Goal: Task Accomplishment & Management: Use online tool/utility

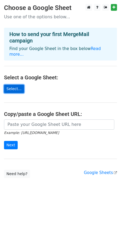
click at [13, 85] on link "Select..." at bounding box center [14, 89] width 20 height 8
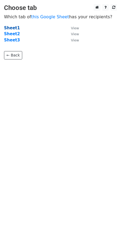
click at [11, 26] on strong "Sheet1" at bounding box center [12, 28] width 16 height 5
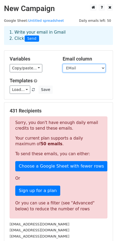
click at [77, 70] on select "Name EMail Type Sent Git / Linkedin URL Result" at bounding box center [84, 68] width 43 height 8
drag, startPoint x: 77, startPoint y: 70, endPoint x: 74, endPoint y: 71, distance: 3.7
click at [77, 70] on select "Name EMail Type Sent Git / Linkedin URL Result" at bounding box center [84, 68] width 43 height 8
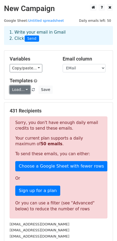
click at [25, 90] on link "Load..." at bounding box center [20, 89] width 21 height 8
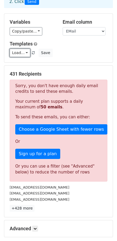
scroll to position [94, 0]
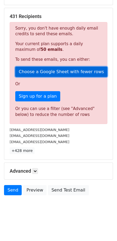
click at [49, 73] on link "Choose a Google Sheet with fewer rows" at bounding box center [61, 72] width 92 height 10
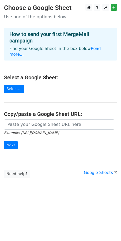
click at [32, 74] on h4 "Select a Google Sheet:" at bounding box center [60, 77] width 113 height 6
click at [15, 85] on link "Select..." at bounding box center [14, 89] width 20 height 8
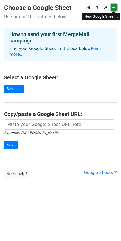
click at [115, 8] on icon at bounding box center [114, 7] width 3 height 4
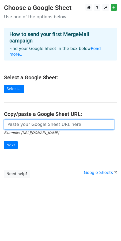
click at [53, 119] on input "url" at bounding box center [59, 124] width 111 height 10
click at [36, 119] on input "url" at bounding box center [59, 124] width 111 height 10
paste input "https://docs.google.com/spreadsheets/d/1uhyeDamGexQ9zwIXCLxHhyksZJntQTYUjaF2IBp…"
type input "https://docs.google.com/spreadsheets/d/1uhyeDamGexQ9zwIXCLxHhyksZJntQTYUjaF2IBp…"
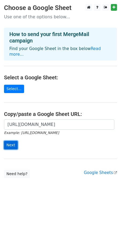
scroll to position [0, 0]
click at [12, 141] on input "Next" at bounding box center [11, 145] width 14 height 8
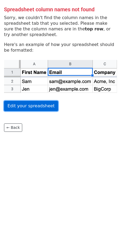
click at [34, 108] on link "Edit your spreadsheet" at bounding box center [31, 106] width 54 height 10
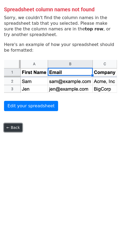
click at [12, 127] on link "← Back" at bounding box center [13, 127] width 18 height 8
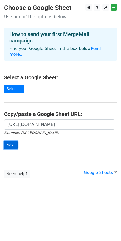
click at [12, 141] on input "Next" at bounding box center [11, 145] width 14 height 8
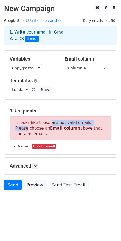
drag, startPoint x: 46, startPoint y: 123, endPoint x: 94, endPoint y: 124, distance: 47.9
click at [94, 124] on p "It looks like these are not valid emails. Please choose an Email column above t…" at bounding box center [61, 128] width 102 height 24
click at [90, 126] on div at bounding box center [90, 126] width 0 height 0
click at [90, 126] on p "It looks like these are not valid emails. Please choose an Email column above t…" at bounding box center [61, 128] width 102 height 24
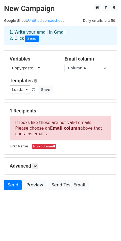
click at [58, 127] on strong "Email column" at bounding box center [65, 128] width 30 height 5
click at [97, 70] on select "Column A Column B Column C" at bounding box center [86, 68] width 43 height 8
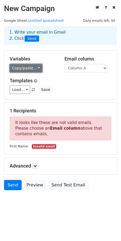
click at [32, 67] on link "Copy/paste..." at bounding box center [26, 68] width 33 height 8
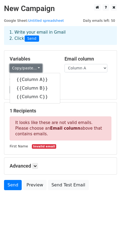
click at [32, 67] on link "Copy/paste..." at bounding box center [26, 68] width 33 height 8
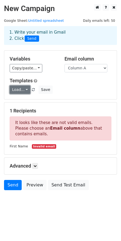
click at [22, 90] on link "Load..." at bounding box center [20, 89] width 21 height 8
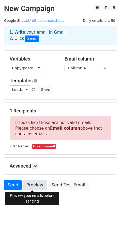
click at [33, 184] on link "Preview" at bounding box center [35, 185] width 24 height 10
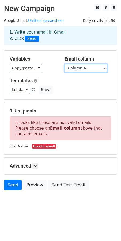
click at [88, 67] on select "Column A Column B Column C" at bounding box center [86, 68] width 43 height 8
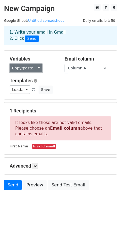
click at [35, 67] on link "Copy/paste..." at bounding box center [26, 68] width 33 height 8
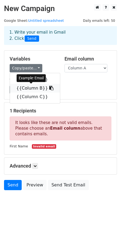
click at [32, 87] on link "{{Column B}}" at bounding box center [35, 88] width 50 height 9
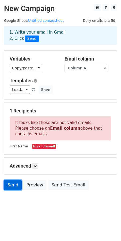
click at [15, 184] on link "Send" at bounding box center [13, 185] width 18 height 10
click at [9, 183] on link "Send" at bounding box center [13, 185] width 18 height 10
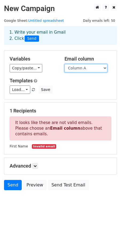
click at [90, 67] on select "Column A Column B Column C" at bounding box center [86, 68] width 43 height 8
drag, startPoint x: 73, startPoint y: 69, endPoint x: 73, endPoint y: 72, distance: 2.7
click at [73, 69] on select "Column A Column B Column C" at bounding box center [86, 68] width 43 height 8
select select "Column B"
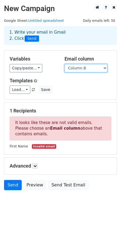
click at [65, 64] on select "Column A Column B Column C" at bounding box center [86, 68] width 43 height 8
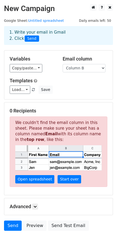
scroll to position [35, 0]
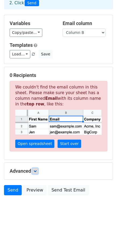
click at [37, 169] on link at bounding box center [35, 171] width 6 height 6
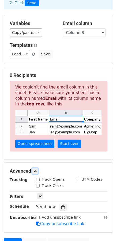
scroll to position [88, 0]
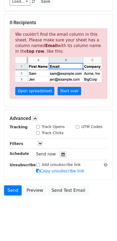
click at [52, 127] on label "Track Opens" at bounding box center [53, 127] width 23 height 6
click at [40, 127] on input "Track Opens" at bounding box center [37, 126] width 3 height 3
checkbox input "true"
click at [50, 134] on label "Track Clicks" at bounding box center [53, 133] width 22 height 6
click at [40, 134] on input "Track Clicks" at bounding box center [37, 132] width 3 height 3
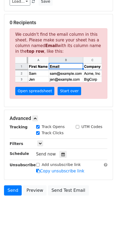
click at [51, 133] on label "Track Clicks" at bounding box center [53, 133] width 22 height 6
click at [40, 133] on input "Track Clicks" at bounding box center [37, 132] width 3 height 3
checkbox input "false"
click at [6, 191] on link "Send" at bounding box center [13, 190] width 18 height 10
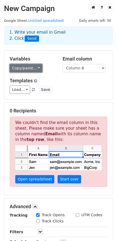
click at [26, 68] on link "Copy/paste..." at bounding box center [26, 68] width 33 height 8
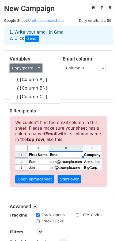
click at [34, 67] on link "Copy/paste..." at bounding box center [26, 68] width 33 height 8
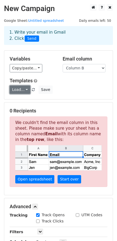
click at [12, 91] on link "Load..." at bounding box center [20, 89] width 21 height 8
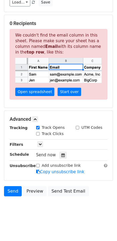
scroll to position [88, 0]
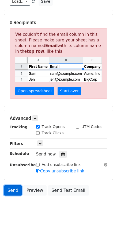
click at [6, 189] on link "Send" at bounding box center [13, 190] width 18 height 10
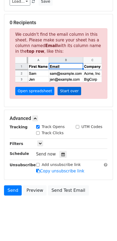
scroll to position [0, 0]
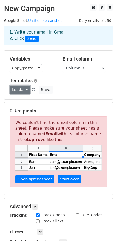
click at [25, 90] on link "Load..." at bounding box center [20, 89] width 21 height 8
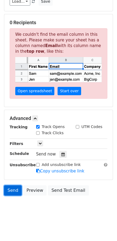
click at [6, 189] on link "Send" at bounding box center [13, 190] width 18 height 10
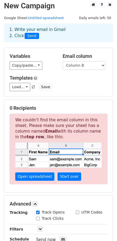
scroll to position [0, 0]
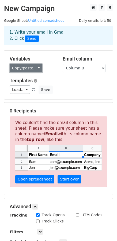
click at [35, 70] on link "Copy/paste..." at bounding box center [26, 68] width 33 height 8
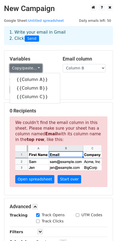
click at [35, 70] on link "Copy/paste..." at bounding box center [26, 68] width 33 height 8
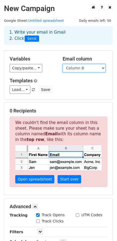
click at [96, 69] on select "Column A Column B Column C" at bounding box center [84, 68] width 43 height 8
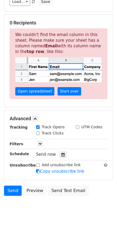
scroll to position [88, 0]
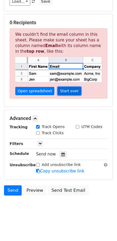
click at [64, 90] on link "Start over" at bounding box center [70, 91] width 24 height 8
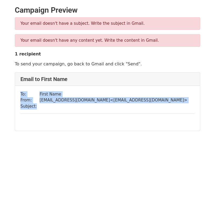
drag, startPoint x: 39, startPoint y: 106, endPoint x: 20, endPoint y: 95, distance: 22.4
click at [20, 95] on div "To: First Name From: [EMAIL_ADDRESS][DOMAIN_NAME] < [EMAIL_ADDRESS][DOMAIN_NAME…" at bounding box center [107, 108] width 185 height 45
click at [40, 106] on td at bounding box center [114, 106] width 148 height 6
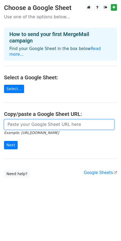
click at [63, 120] on input "url" at bounding box center [59, 124] width 111 height 10
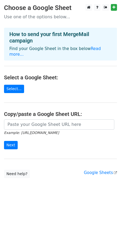
click at [34, 155] on main "Choose a Google Sheet Use one of the options below... How to send your first Me…" at bounding box center [60, 91] width 121 height 174
click at [18, 85] on link "Select..." at bounding box center [14, 89] width 20 height 8
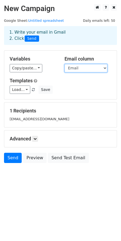
click at [89, 66] on select "First Name Email Company Name" at bounding box center [86, 68] width 43 height 8
click at [65, 64] on select "First Name Email Company Name" at bounding box center [86, 68] width 43 height 8
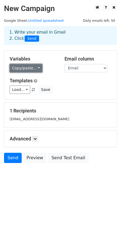
click at [38, 65] on link "Copy/paste..." at bounding box center [26, 68] width 33 height 8
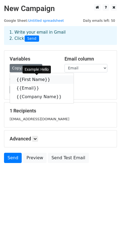
drag, startPoint x: 26, startPoint y: 79, endPoint x: 17, endPoint y: 84, distance: 10.4
click at [26, 79] on link "{{First Name}}" at bounding box center [42, 79] width 64 height 9
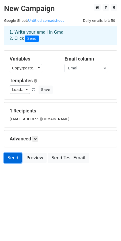
click at [12, 159] on link "Send" at bounding box center [13, 158] width 18 height 10
click at [31, 37] on span "Send" at bounding box center [32, 38] width 15 height 6
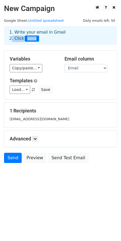
click at [31, 37] on span "Send" at bounding box center [32, 38] width 15 height 6
click at [40, 38] on div "1. Write your email in Gmail 2. Click Send" at bounding box center [60, 35] width 111 height 12
click at [33, 119] on small "ajaygoel999@gmail.com" at bounding box center [40, 119] width 60 height 4
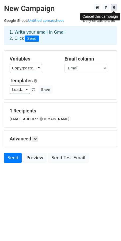
click at [116, 7] on link at bounding box center [114, 7] width 6 height 7
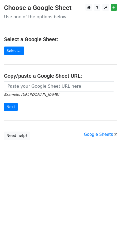
click at [41, 80] on main "Choose a Google Sheet Use one of the options below... Select a Google Sheet: Se…" at bounding box center [60, 72] width 121 height 136
click at [44, 93] on small "Example: [URL][DOMAIN_NAME]" at bounding box center [31, 94] width 55 height 4
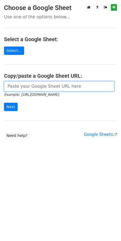
click at [52, 87] on input "url" at bounding box center [59, 86] width 111 height 10
paste input "[URL][DOMAIN_NAME]"
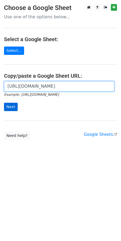
type input "[URL][DOMAIN_NAME]"
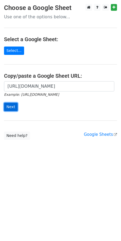
click at [8, 108] on input "Next" at bounding box center [11, 107] width 14 height 8
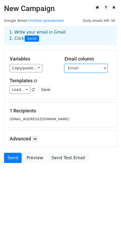
click at [90, 66] on select "First Name Email Company Name" at bounding box center [86, 68] width 43 height 8
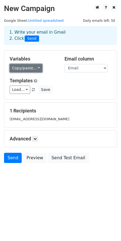
click at [33, 69] on link "Copy/paste..." at bounding box center [26, 68] width 33 height 8
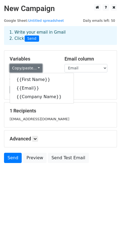
click at [33, 69] on link "Copy/paste..." at bounding box center [26, 68] width 33 height 8
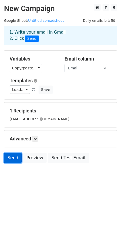
click at [11, 158] on link "Send" at bounding box center [13, 158] width 18 height 10
click at [13, 163] on div "Send Preview Send Test Email" at bounding box center [60, 159] width 121 height 13
click at [14, 160] on link "Send" at bounding box center [13, 158] width 18 height 10
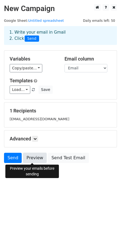
click at [37, 157] on link "Preview" at bounding box center [35, 158] width 24 height 10
